Goal: Task Accomplishment & Management: Manage account settings

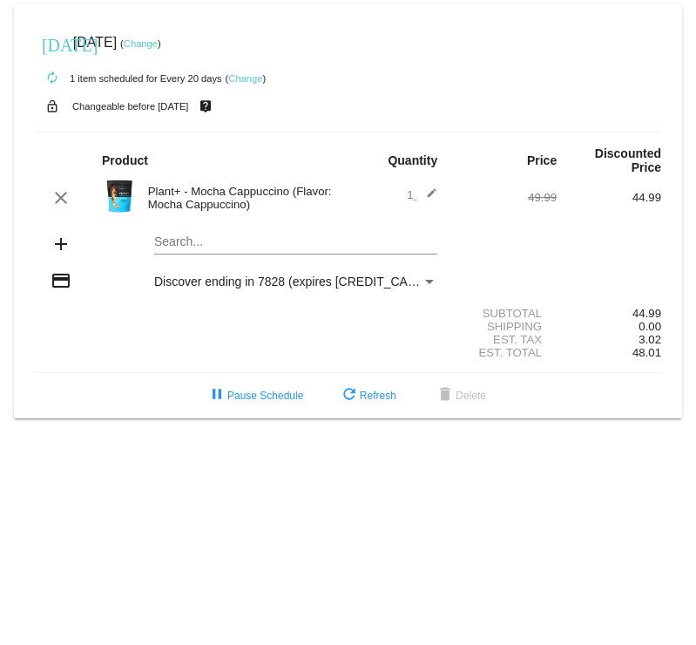
click at [434, 193] on mat-icon "edit" at bounding box center [426, 197] width 21 height 21
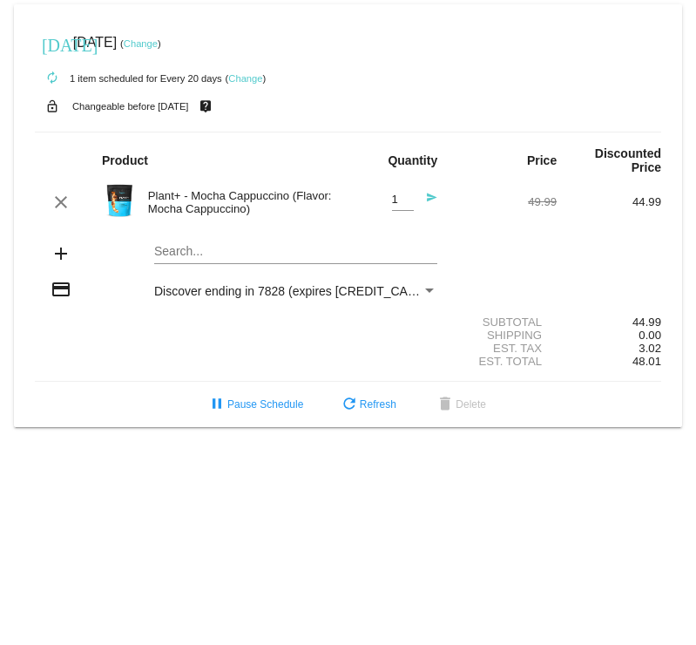
click at [433, 285] on div "credit_card Discover ending in 7828 (expires [CREDIT_CARD_DATA])" at bounding box center [348, 291] width 626 height 24
click at [318, 249] on mat-card "[DATE] [DATE] ( Change ) autorenew 1 item scheduled for Every 20 days ( Change …" at bounding box center [348, 215] width 668 height 422
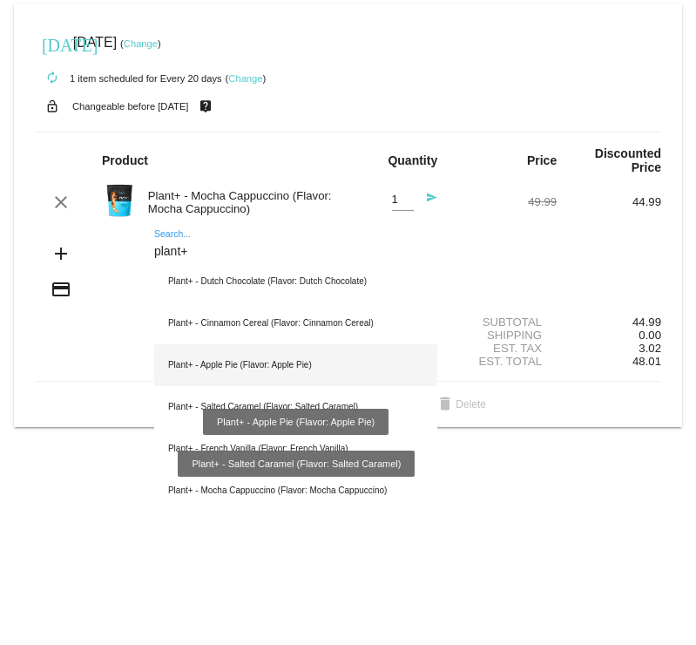
type input "plant+"
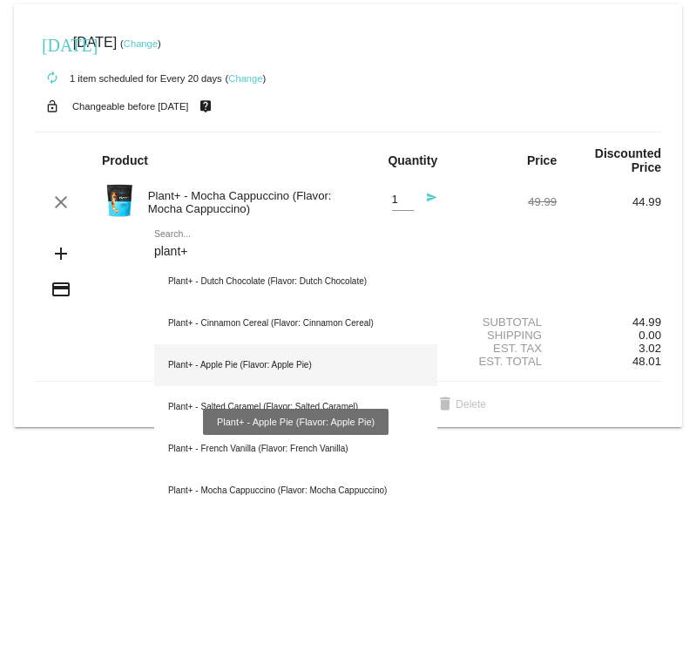
click at [311, 368] on div "Plant+ - Apple Pie (Flavor: Apple Pie)" at bounding box center [295, 365] width 283 height 42
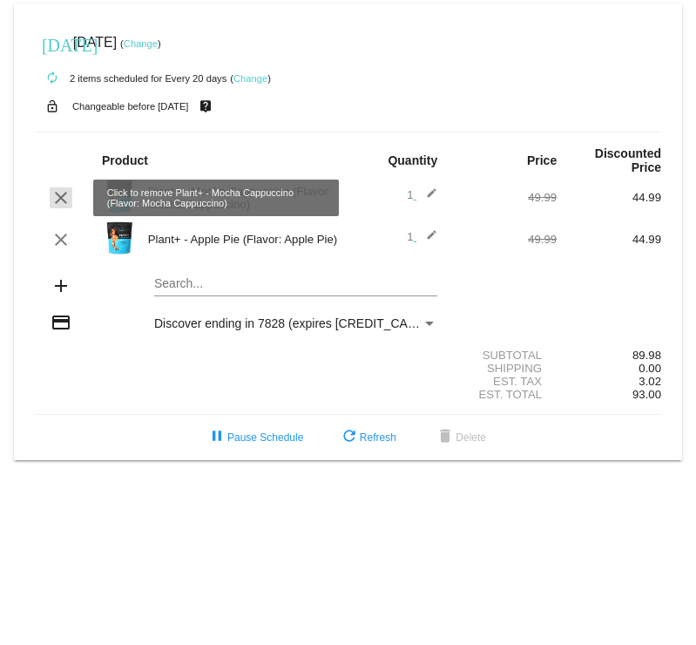
click at [59, 198] on mat-icon "clear" at bounding box center [61, 197] width 21 height 21
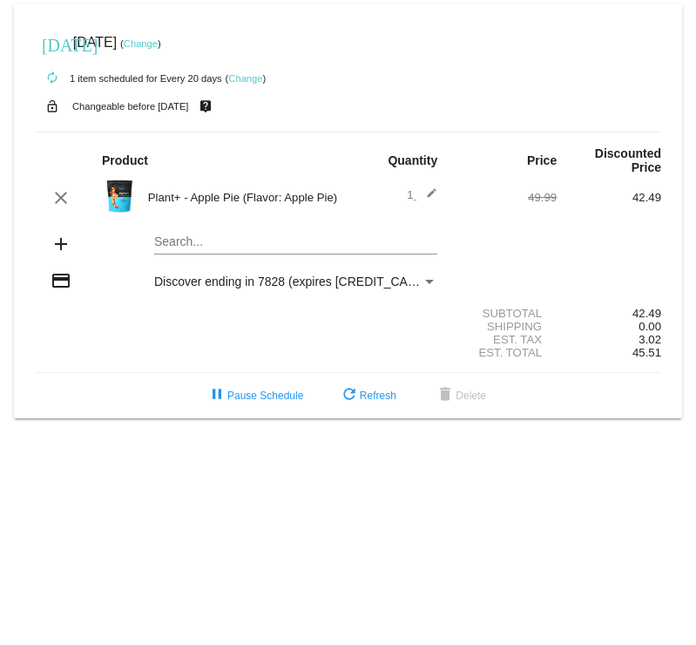
click at [366, 458] on body "[DATE] [DATE] ( Change ) autorenew 1 item scheduled for Every 20 days ( Change …" at bounding box center [348, 322] width 696 height 645
